Goal: Transaction & Acquisition: Purchase product/service

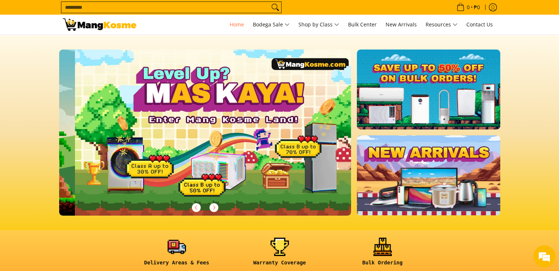
scroll to position [0, 292]
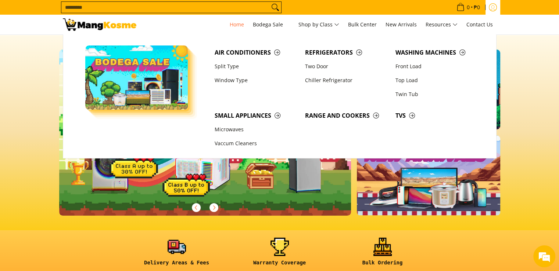
click at [492, 7] on icon "Log in" at bounding box center [492, 7] width 8 height 8
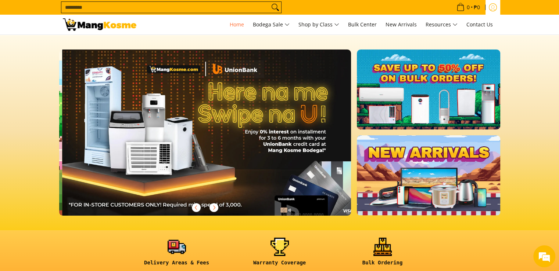
scroll to position [0, 584]
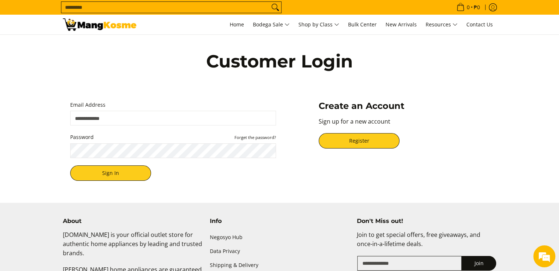
click at [159, 119] on input "Email Address" at bounding box center [173, 118] width 206 height 15
type input "**********"
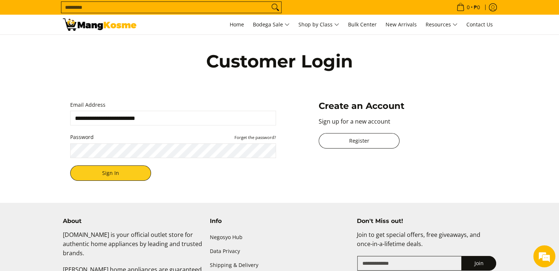
click at [344, 140] on link "Register" at bounding box center [358, 140] width 81 height 15
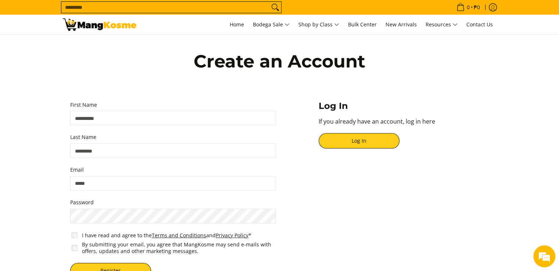
click at [167, 119] on input "First Name" at bounding box center [173, 118] width 206 height 15
type input "***"
type input "*******"
type input "**********"
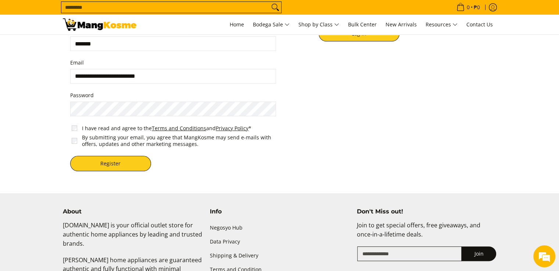
scroll to position [110, 0]
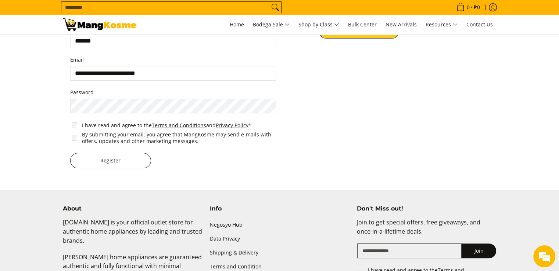
click at [102, 158] on button "Register" at bounding box center [110, 160] width 81 height 15
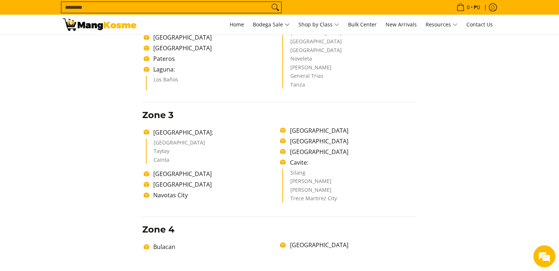
scroll to position [330, 0]
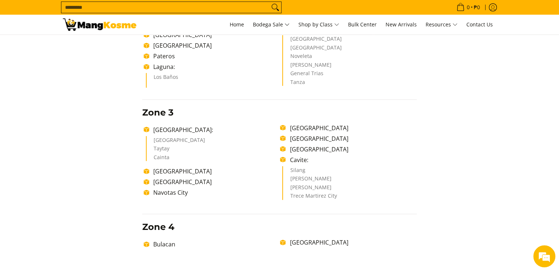
click at [160, 159] on li "Cainta" at bounding box center [212, 158] width 119 height 7
click at [160, 157] on li "Cainta" at bounding box center [212, 158] width 119 height 7
click at [156, 155] on li "Cainta" at bounding box center [212, 158] width 119 height 7
drag, startPoint x: 170, startPoint y: 155, endPoint x: 153, endPoint y: 155, distance: 17.3
click at [153, 155] on li "Cainta" at bounding box center [212, 158] width 119 height 7
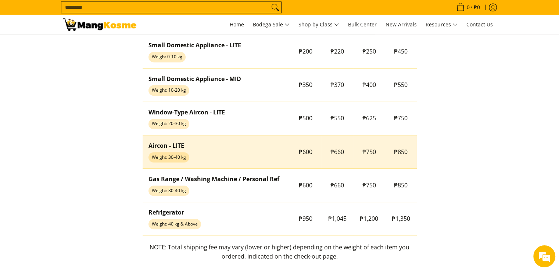
scroll to position [624, 0]
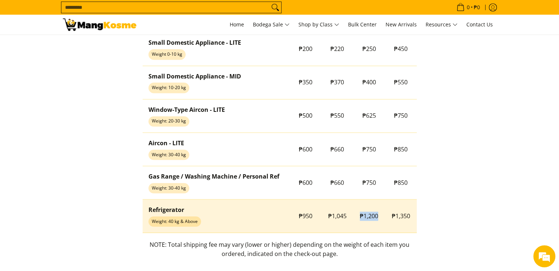
drag, startPoint x: 358, startPoint y: 215, endPoint x: 382, endPoint y: 215, distance: 23.5
click at [382, 215] on td "₱1,200" at bounding box center [369, 216] width 32 height 33
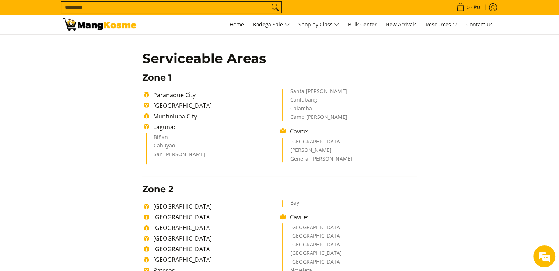
scroll to position [110, 0]
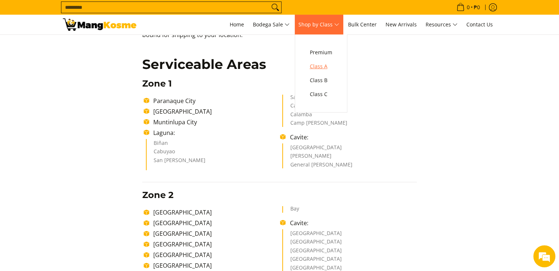
click at [330, 67] on span "Class A" at bounding box center [321, 66] width 22 height 9
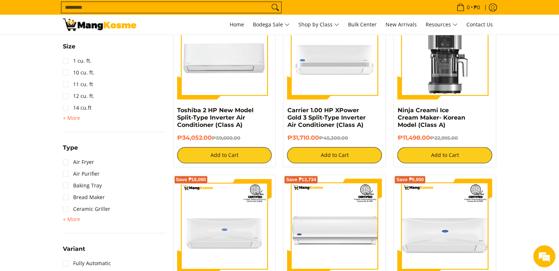
scroll to position [698, 0]
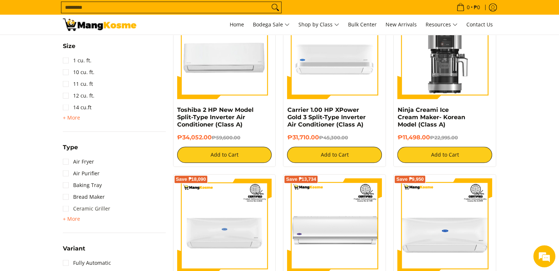
drag, startPoint x: 73, startPoint y: 216, endPoint x: 76, endPoint y: 213, distance: 4.5
click at [73, 216] on span "+ More" at bounding box center [71, 219] width 17 height 6
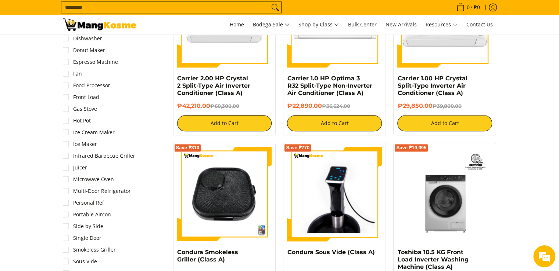
scroll to position [918, 0]
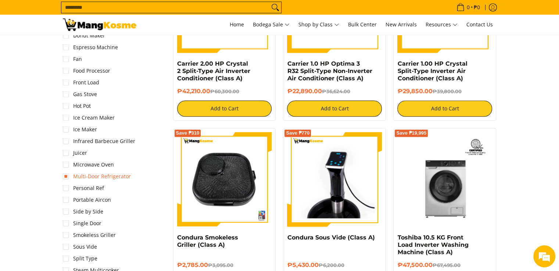
click at [111, 177] on link "Multi-Door Refrigerator" at bounding box center [97, 177] width 68 height 12
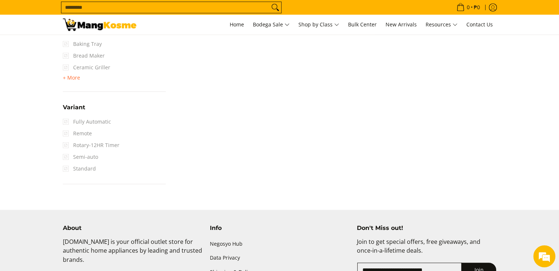
scroll to position [830, 0]
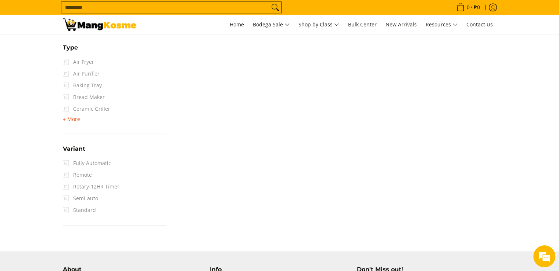
click at [76, 118] on span "+ More" at bounding box center [71, 119] width 17 height 6
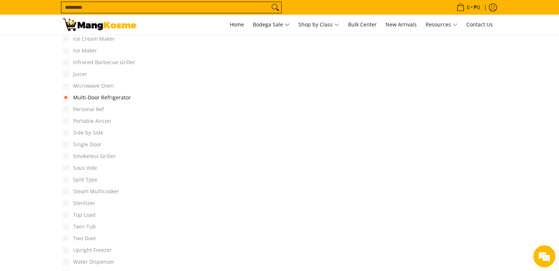
scroll to position [1014, 0]
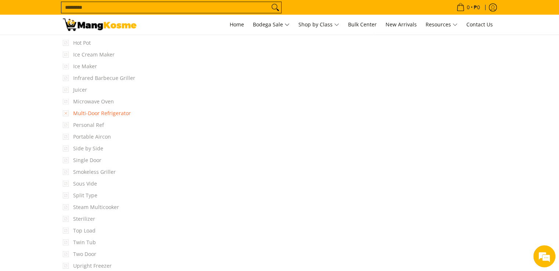
click at [66, 113] on link "Multi-Door Refrigerator" at bounding box center [97, 114] width 68 height 12
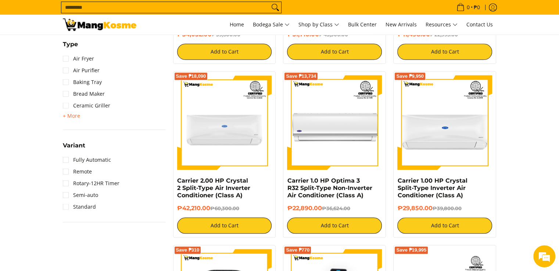
scroll to position [764, 0]
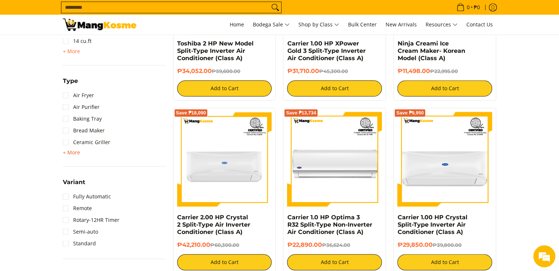
click at [74, 155] on span "+ More - Less" at bounding box center [71, 152] width 17 height 9
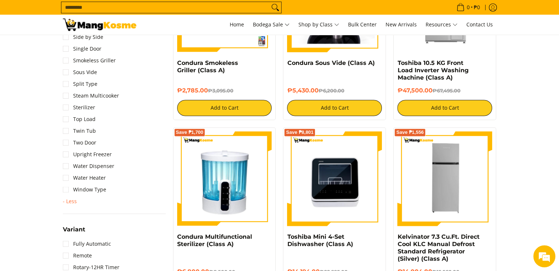
scroll to position [1095, 0]
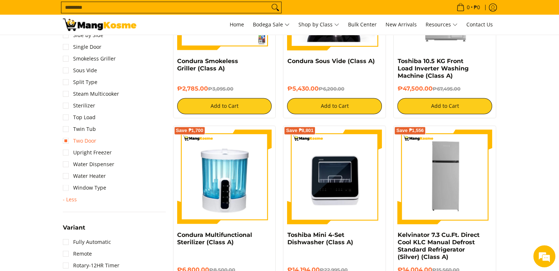
click at [81, 142] on link "Two Door" at bounding box center [79, 141] width 33 height 12
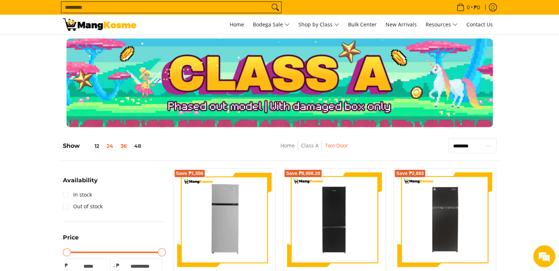
click at [122, 144] on button "36" at bounding box center [124, 146] width 14 height 6
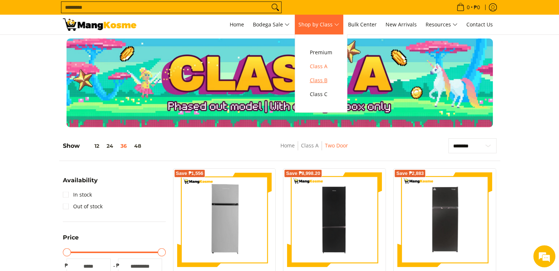
click at [316, 82] on span "Class B" at bounding box center [321, 80] width 22 height 9
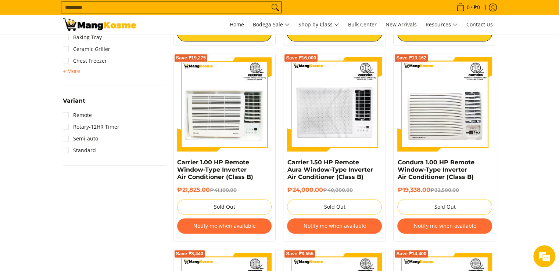
scroll to position [698, 0]
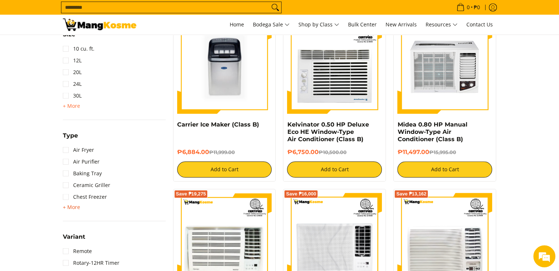
click at [75, 208] on span "+ More" at bounding box center [71, 208] width 17 height 6
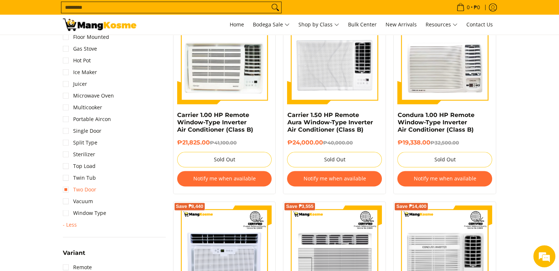
click at [88, 187] on link "Two Door" at bounding box center [79, 190] width 33 height 12
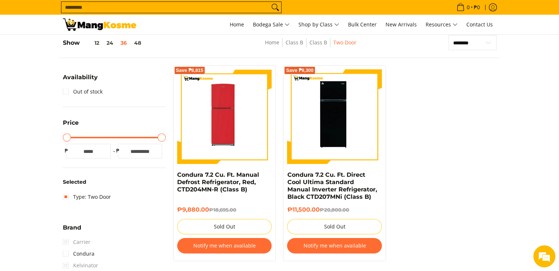
drag, startPoint x: 331, startPoint y: 136, endPoint x: 488, endPoint y: 166, distance: 159.7
click at [488, 166] on div "Save ₱8,815 Condura 7.2 Cu. Ft. Manual Defrost Refrigerator, Red, CTD204MN-R (C…" at bounding box center [334, 166] width 330 height 203
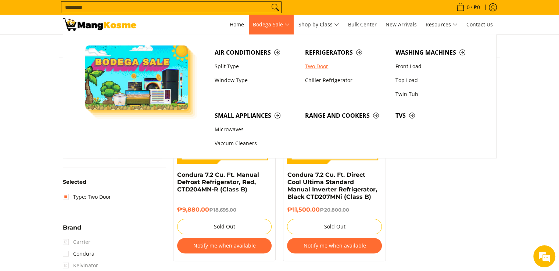
click at [326, 65] on link "Two Door" at bounding box center [346, 66] width 90 height 14
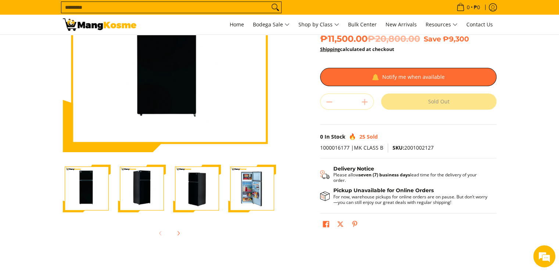
click at [260, 192] on img "Condura 7.2 Cu. Ft. Direct Cool Ultima Standard Manual Inverter Refrigerator, B…" at bounding box center [252, 189] width 48 height 48
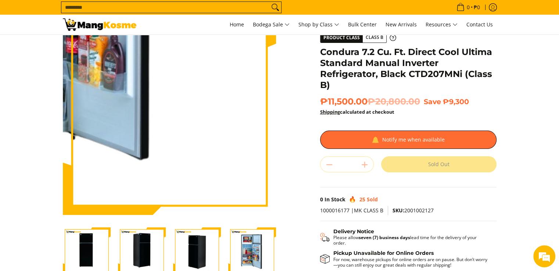
scroll to position [37, 0]
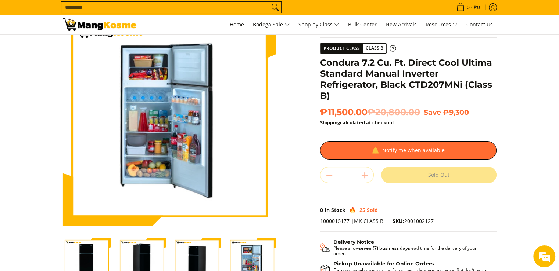
click at [196, 250] on img "Condura 7.2 Cu. Ft. Direct Cool Ultima Standard Manual Inverter Refrigerator, B…" at bounding box center [197, 262] width 48 height 48
